Goal: Transaction & Acquisition: Purchase product/service

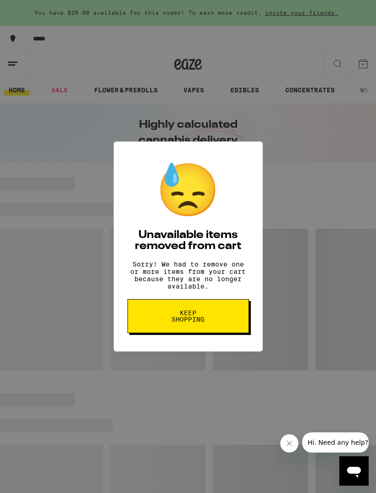
click at [229, 330] on button "Keep Shopping" at bounding box center [189, 316] width 122 height 34
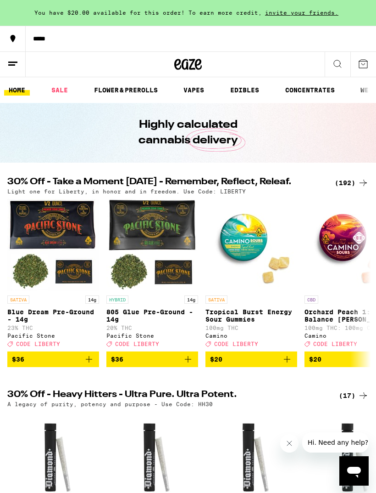
click at [349, 188] on div "(192)" at bounding box center [352, 182] width 34 height 11
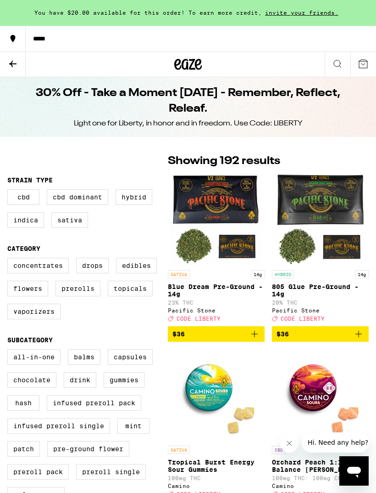
click at [146, 273] on label "Edibles" at bounding box center [136, 266] width 41 height 16
click at [10, 259] on input "Edibles" at bounding box center [9, 259] width 0 height 0
checkbox input "true"
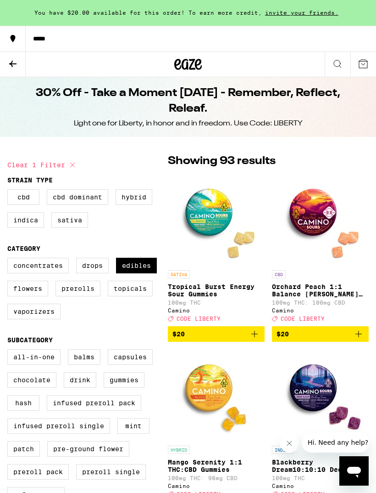
click at [84, 296] on label "Prerolls" at bounding box center [78, 289] width 45 height 16
click at [10, 259] on input "Prerolls" at bounding box center [9, 259] width 0 height 0
checkbox input "true"
click at [140, 272] on label "Edibles" at bounding box center [136, 266] width 41 height 16
click at [10, 259] on input "Edibles" at bounding box center [9, 259] width 0 height 0
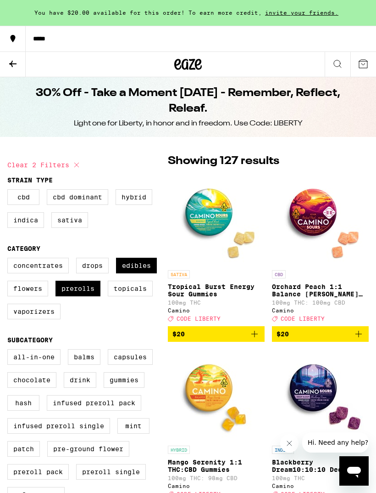
checkbox input "false"
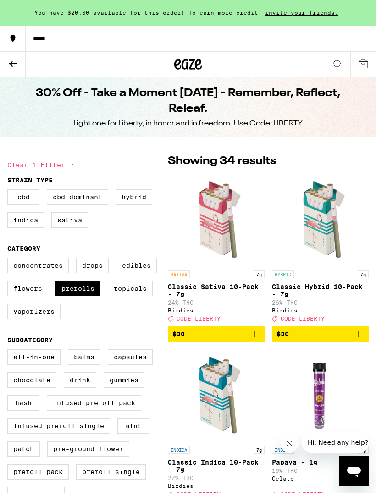
click at [136, 296] on label "Topicals" at bounding box center [130, 289] width 45 height 16
click at [10, 259] on input "Topicals" at bounding box center [9, 259] width 0 height 0
checkbox input "true"
click at [87, 296] on label "Prerolls" at bounding box center [78, 289] width 45 height 16
click at [10, 259] on input "Prerolls" at bounding box center [9, 259] width 0 height 0
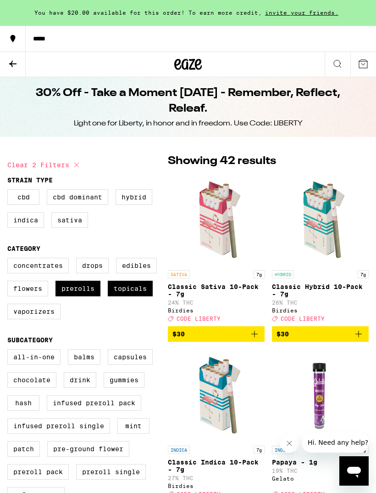
checkbox input "false"
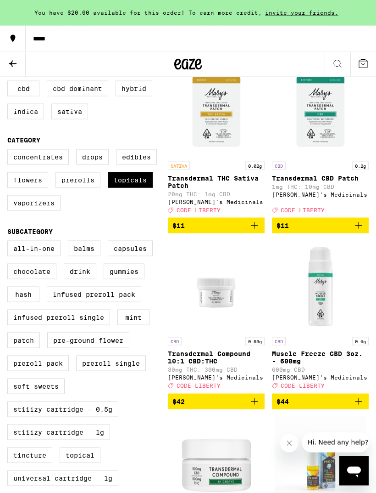
scroll to position [109, 0]
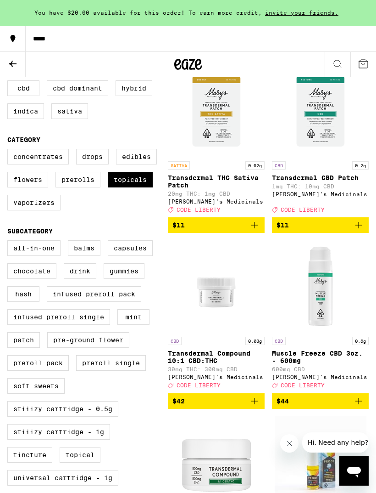
click at [43, 210] on label "Vaporizers" at bounding box center [33, 203] width 53 height 16
click at [10, 151] on input "Vaporizers" at bounding box center [9, 150] width 0 height 0
checkbox input "true"
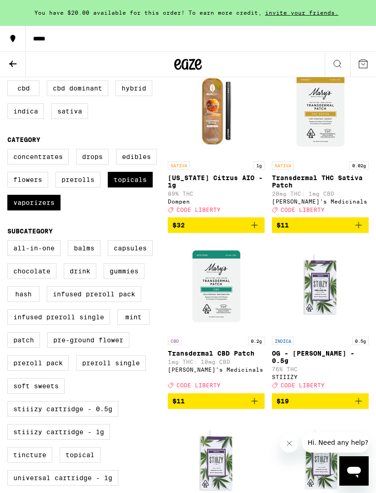
click at [139, 187] on label "Topicals" at bounding box center [130, 180] width 45 height 16
click at [10, 151] on input "Topicals" at bounding box center [9, 150] width 0 height 0
checkbox input "false"
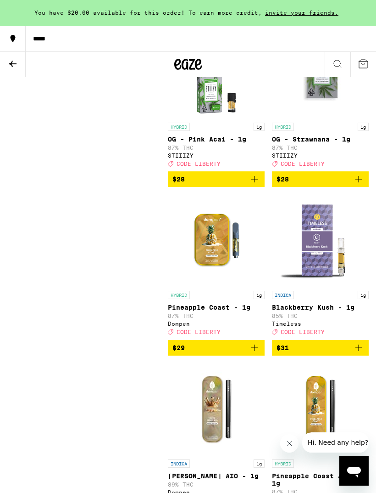
scroll to position [1484, 0]
